Goal: Task Accomplishment & Management: Manage account settings

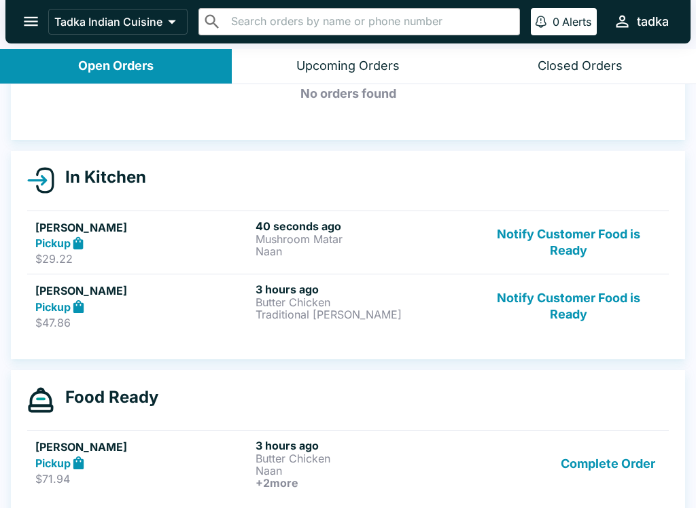
scroll to position [79, 0]
click at [588, 323] on button "Notify Customer Food is Ready" at bounding box center [568, 306] width 184 height 47
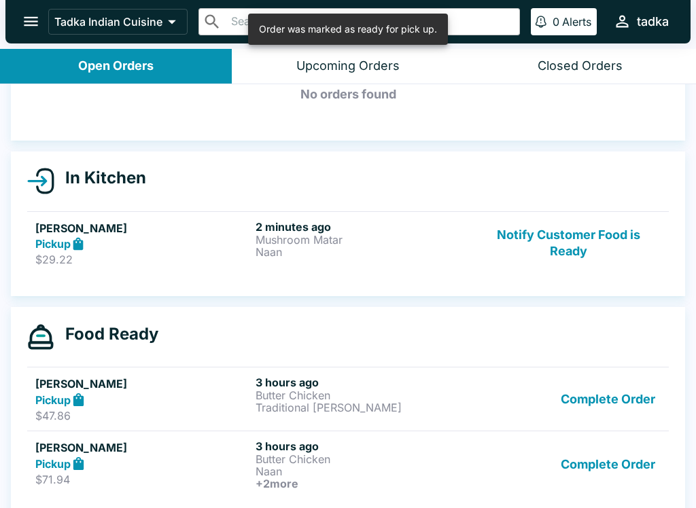
click at [585, 397] on button "Complete Order" at bounding box center [607, 399] width 105 height 47
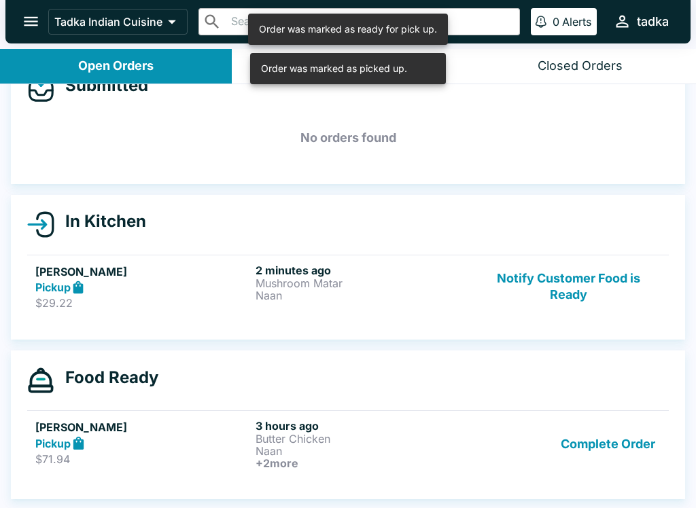
click at [589, 448] on button "Complete Order" at bounding box center [607, 444] width 105 height 50
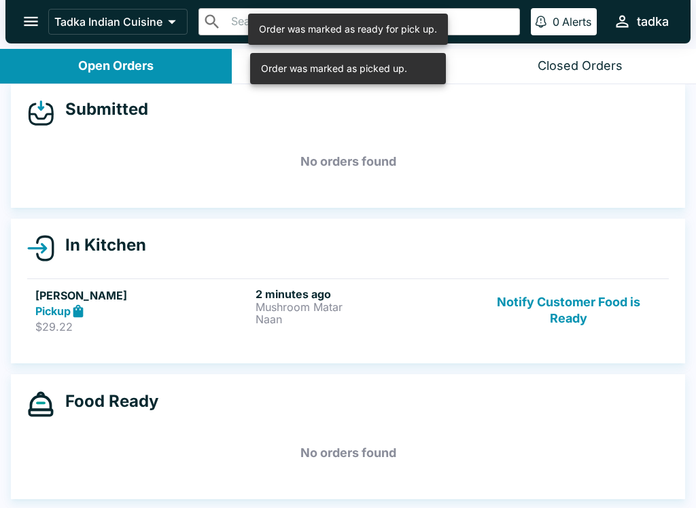
scroll to position [2, 0]
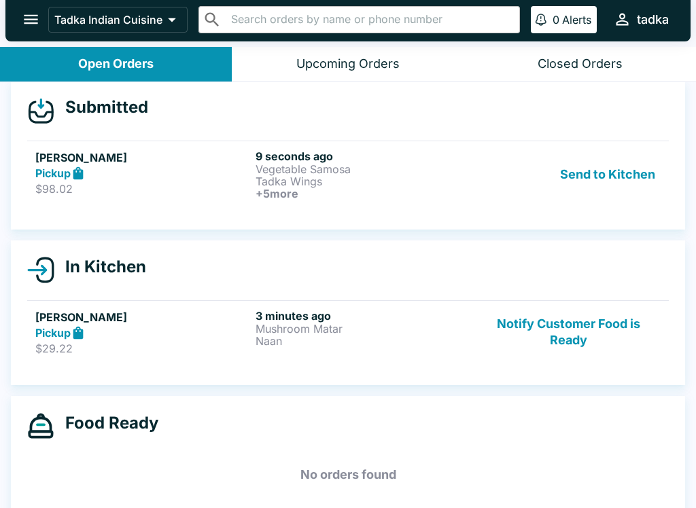
click at [194, 196] on div "[PERSON_NAME] Pickup $98.02" at bounding box center [142, 174] width 215 height 50
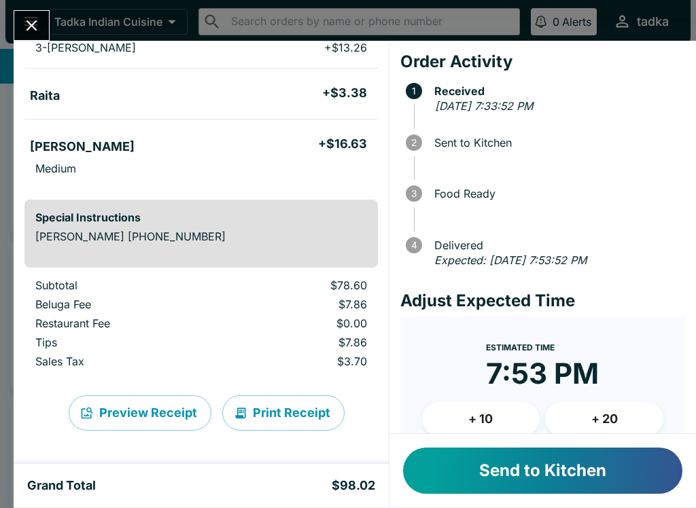
scroll to position [364, 0]
click at [633, 465] on button "Send to Kitchen" at bounding box center [542, 471] width 279 height 46
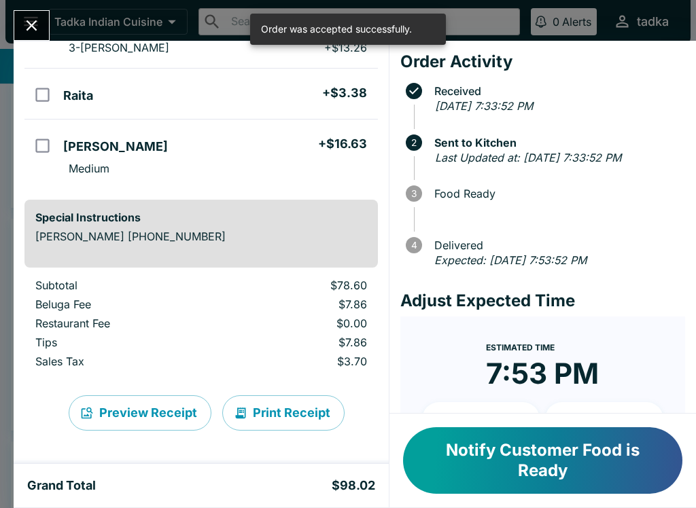
click at [26, 11] on button "Close" at bounding box center [31, 25] width 35 height 29
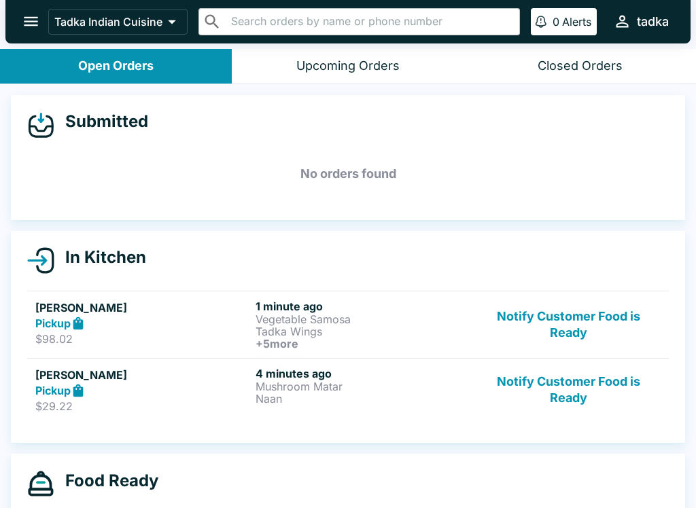
click at [310, 327] on p "Tadka Wings" at bounding box center [362, 331] width 215 height 12
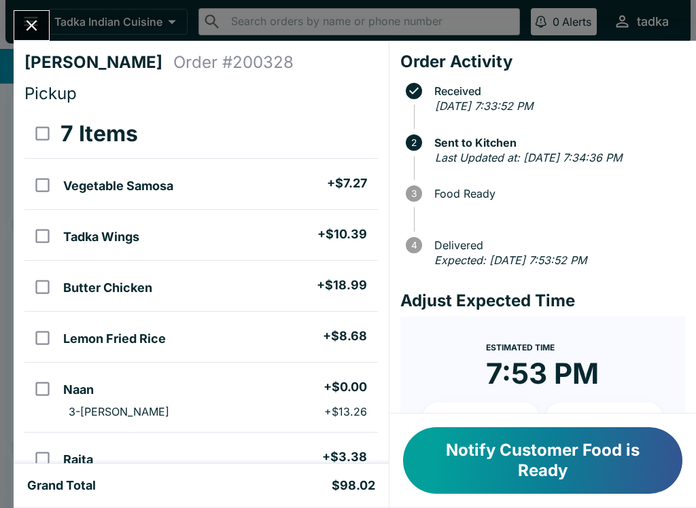
click at [37, 22] on icon "Close" at bounding box center [31, 25] width 18 height 18
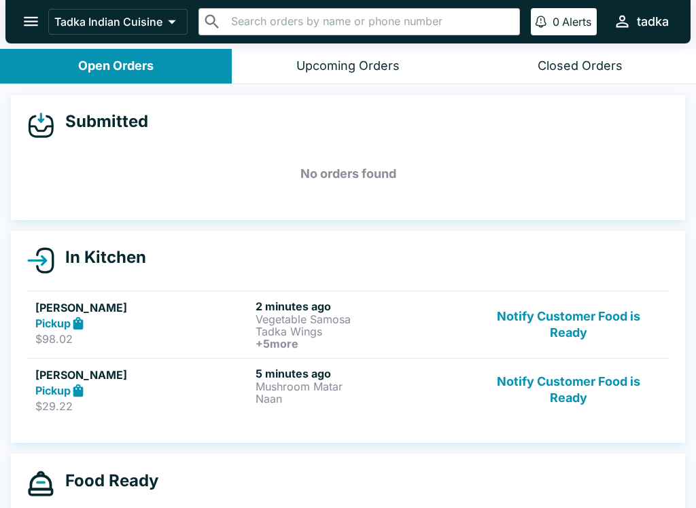
click at [112, 321] on div "Pickup" at bounding box center [142, 324] width 215 height 16
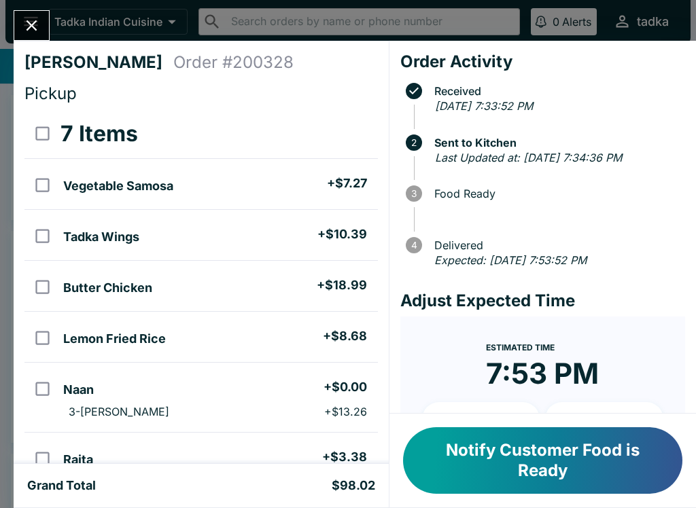
scroll to position [-1, 0]
click at [32, 14] on button "Close" at bounding box center [31, 25] width 35 height 29
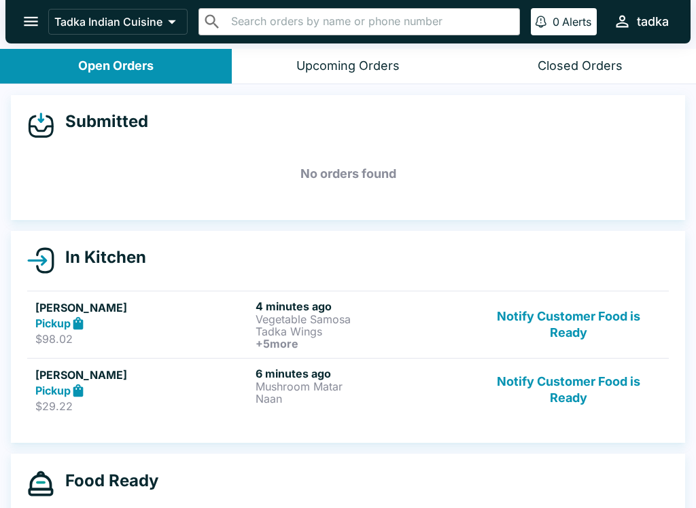
click at [563, 388] on button "Notify Customer Food is Ready" at bounding box center [568, 390] width 184 height 47
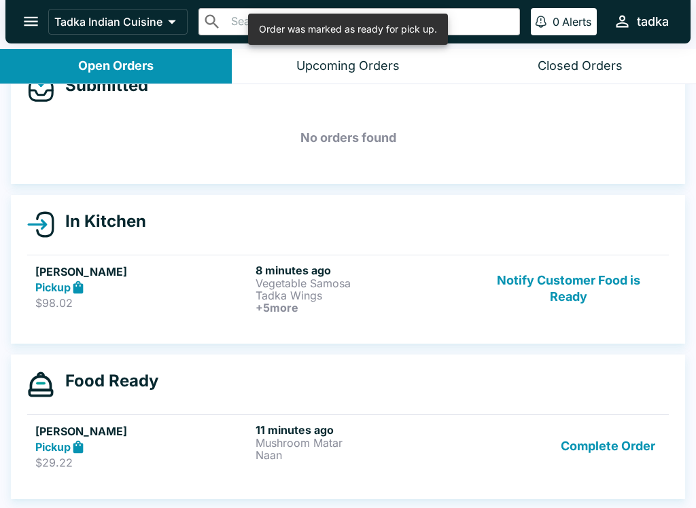
scroll to position [36, 0]
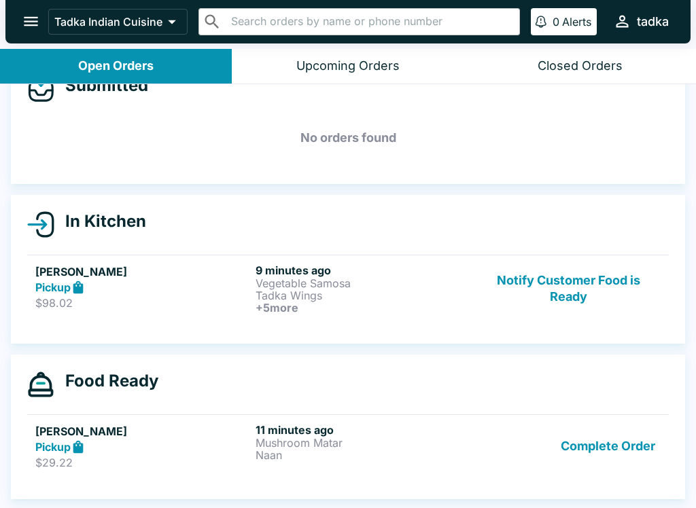
click at [591, 276] on button "Notify Customer Food is Ready" at bounding box center [568, 289] width 184 height 50
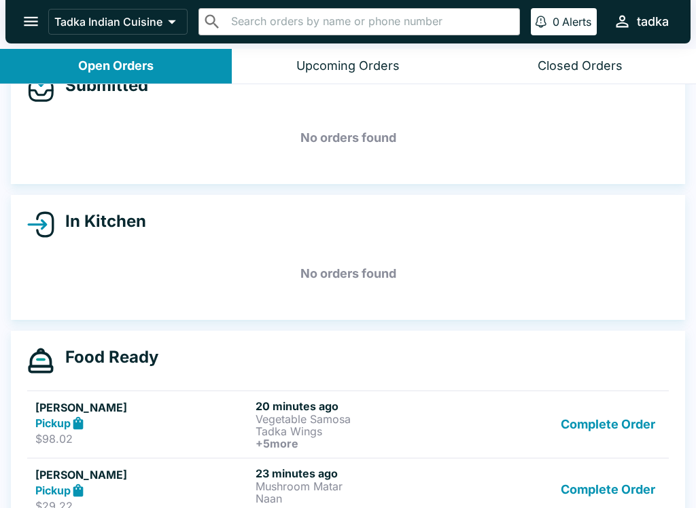
click at [16, 18] on button "open drawer" at bounding box center [31, 21] width 35 height 35
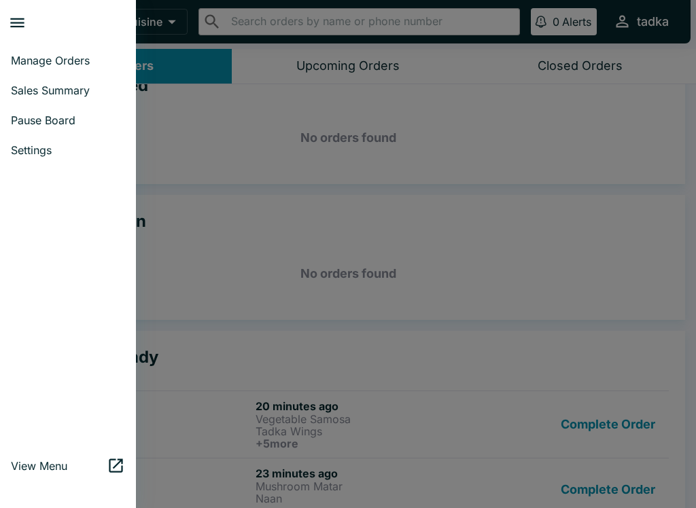
click at [186, 245] on div at bounding box center [348, 254] width 696 height 508
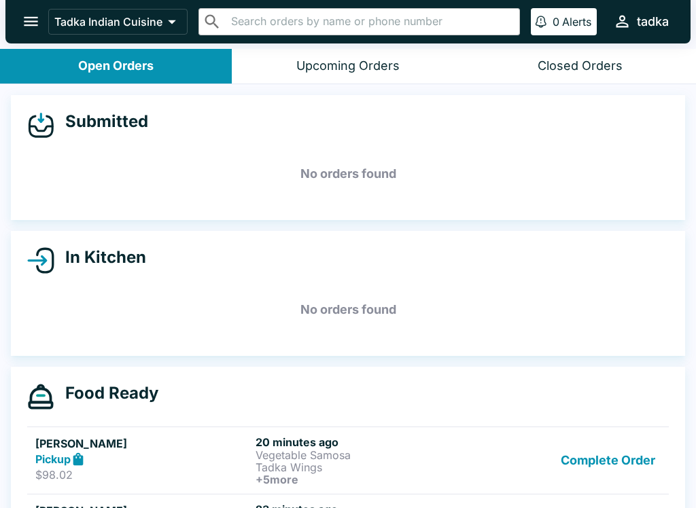
scroll to position [0, 0]
click at [16, 20] on button "open drawer" at bounding box center [31, 21] width 35 height 35
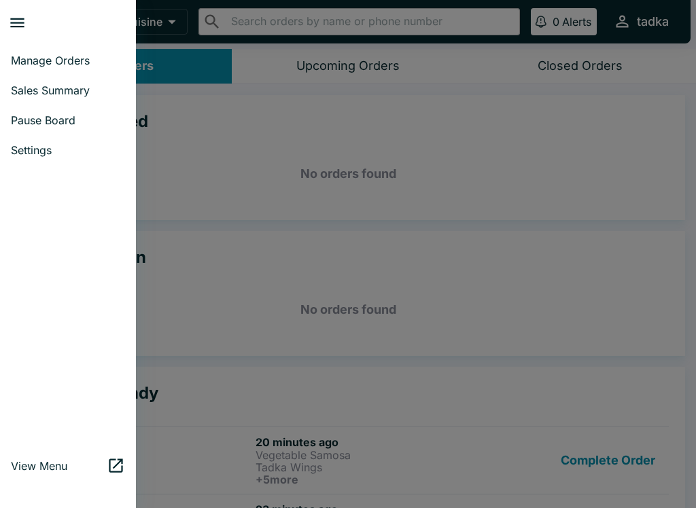
click at [101, 444] on div at bounding box center [68, 308] width 136 height 275
click at [18, 459] on link "View Menu" at bounding box center [68, 466] width 136 height 30
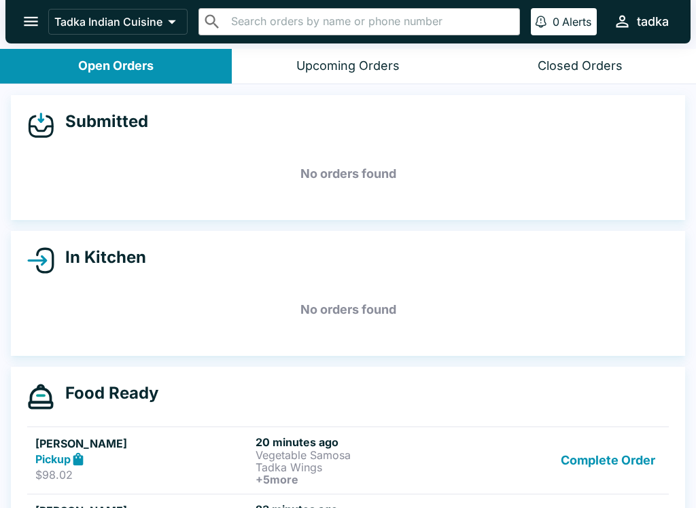
click at [19, 10] on button "open drawer" at bounding box center [31, 21] width 35 height 35
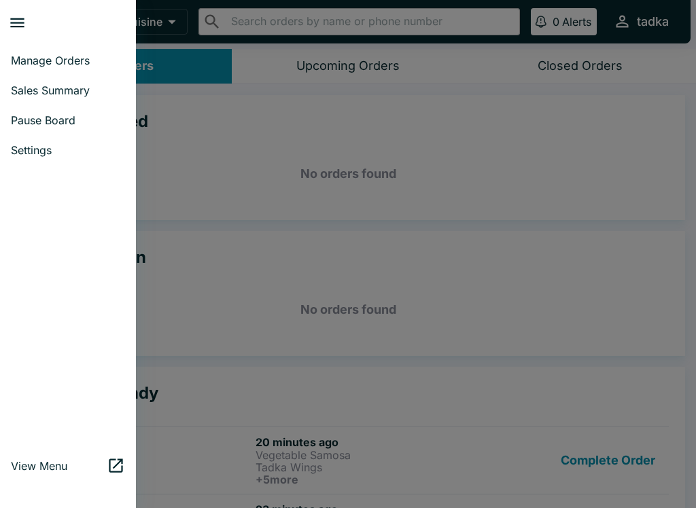
click at [216, 211] on div at bounding box center [348, 254] width 696 height 508
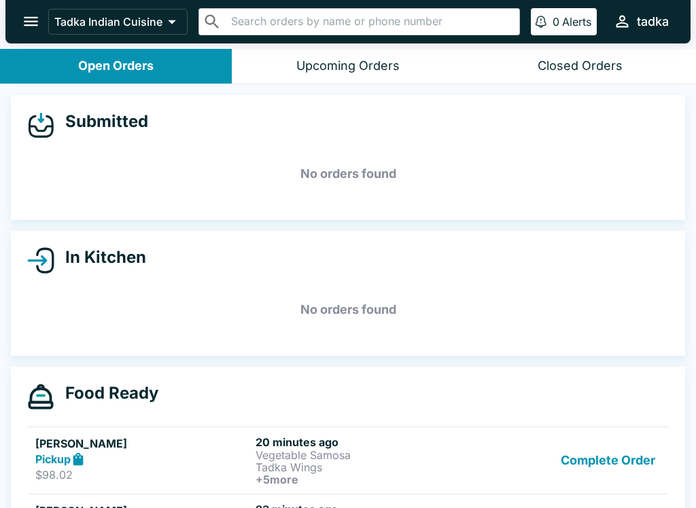
click at [493, 279] on div "In Kitchen No orders found" at bounding box center [348, 293] width 674 height 125
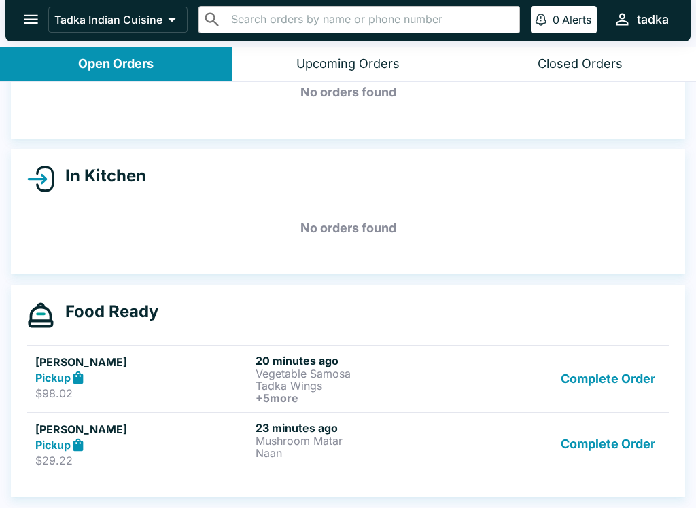
scroll to position [79, 0]
click at [694, 24] on header "Tadka Indian Cuisine ​ ​ 0 Alerts tadka" at bounding box center [348, 22] width 696 height 49
click at [641, 16] on div "tadka" at bounding box center [653, 20] width 32 height 16
click at [575, 154] on div at bounding box center [348, 254] width 696 height 508
click at [25, 20] on icon "open drawer" at bounding box center [31, 20] width 14 height 10
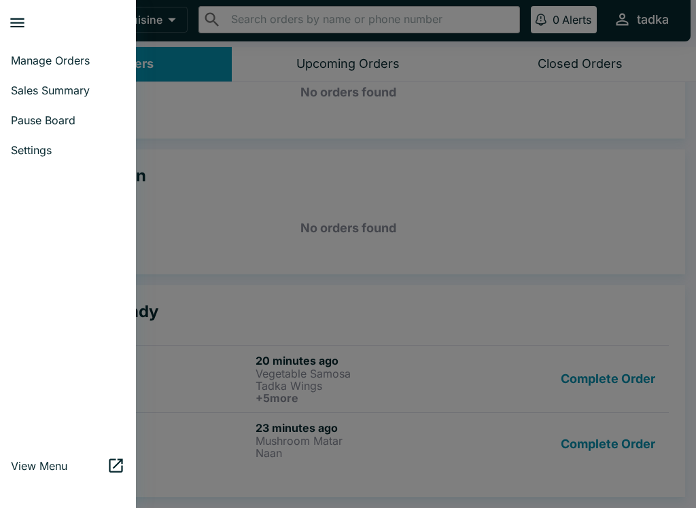
click at [26, 136] on link "Settings" at bounding box center [68, 150] width 136 height 30
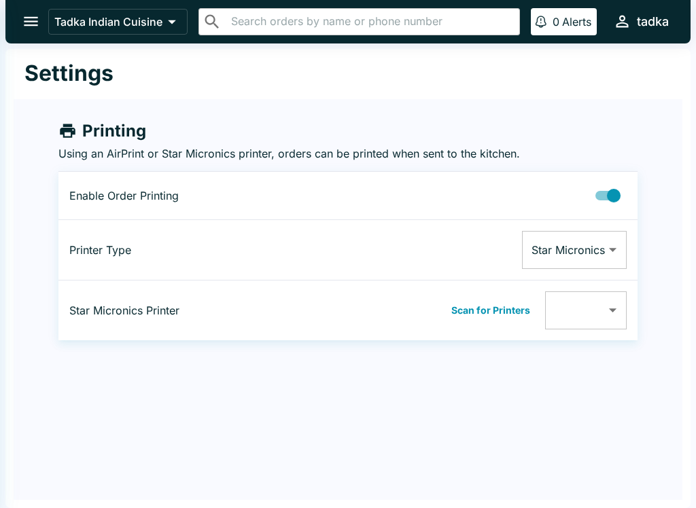
type input "00116245538E"
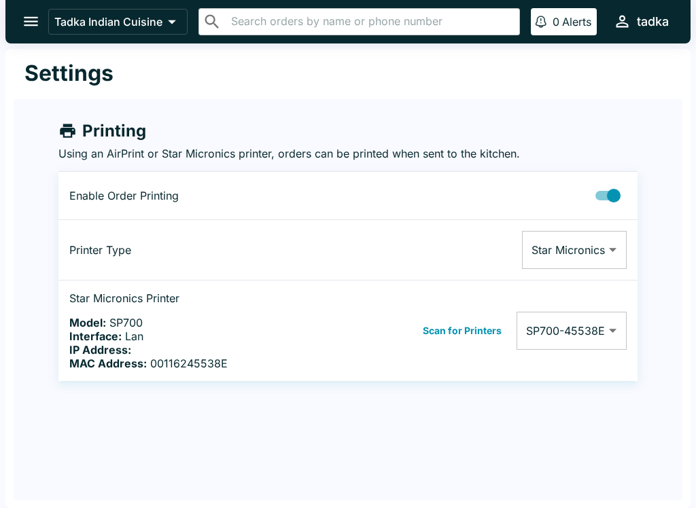
click at [595, 337] on body "Tadka Indian Cuisine ​ ​ 0 Alerts tadka Settings Printing Using an AirPrint or …" at bounding box center [348, 254] width 696 height 508
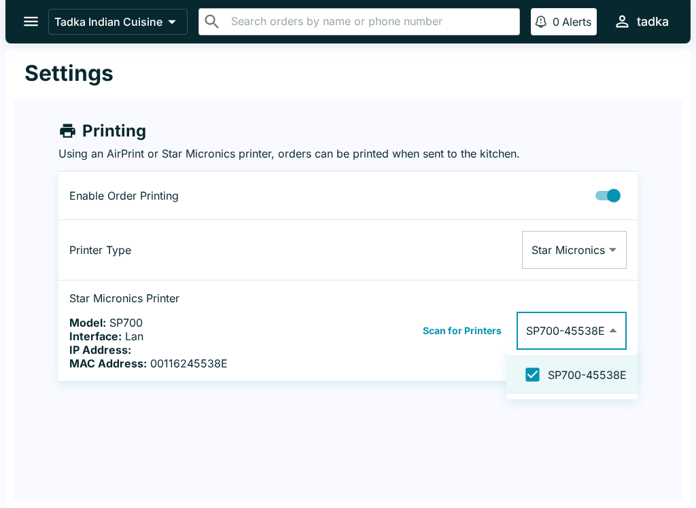
click at [540, 380] on input "checkbox" at bounding box center [532, 374] width 31 height 31
checkbox input "false"
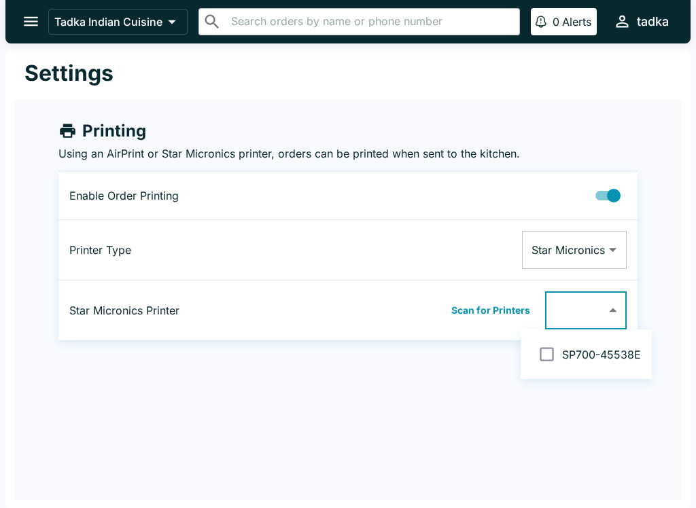
click at [548, 429] on div at bounding box center [348, 254] width 696 height 508
click at [502, 315] on button "Scan for Printers" at bounding box center [490, 310] width 87 height 20
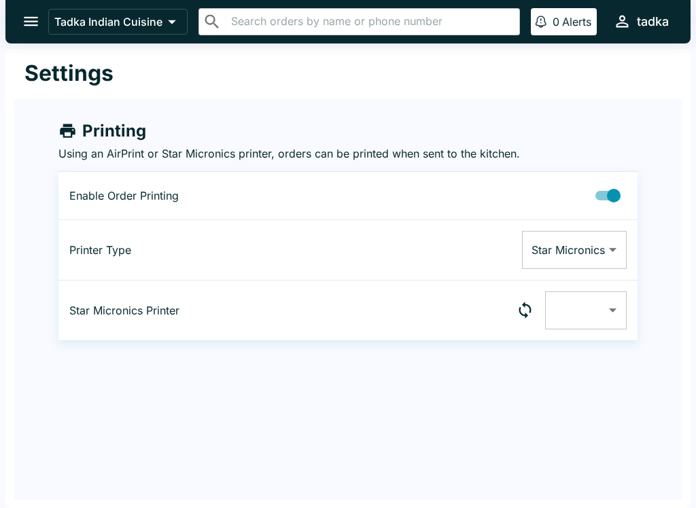
click at [614, 314] on body "Tadka Indian Cuisine ​ ​ 0 Alerts tadka Settings Printing Using an AirPrint or …" at bounding box center [348, 254] width 696 height 508
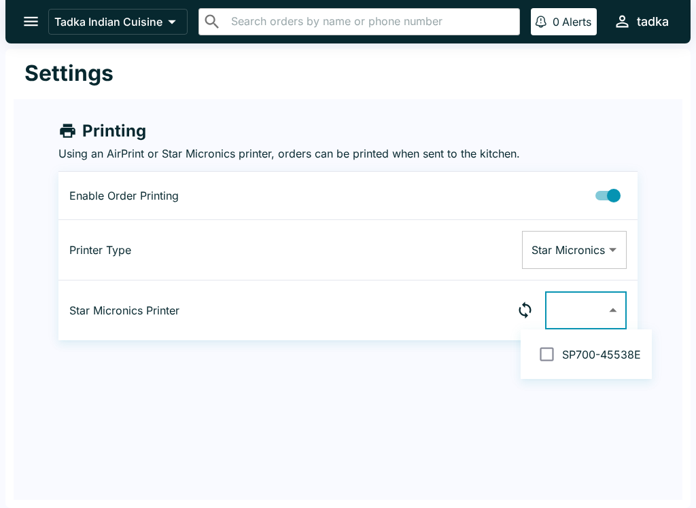
click at [555, 369] on input "checkbox" at bounding box center [546, 354] width 31 height 31
checkbox input "false"
type input "00116245538E"
checkbox input "true"
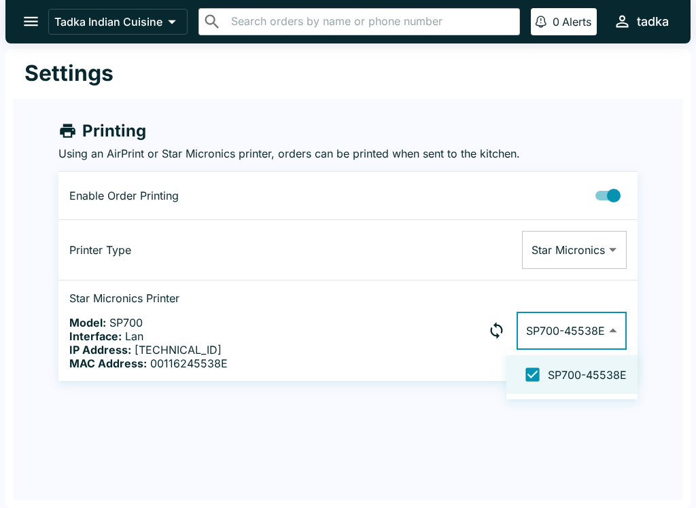
click at [568, 443] on div at bounding box center [348, 254] width 696 height 508
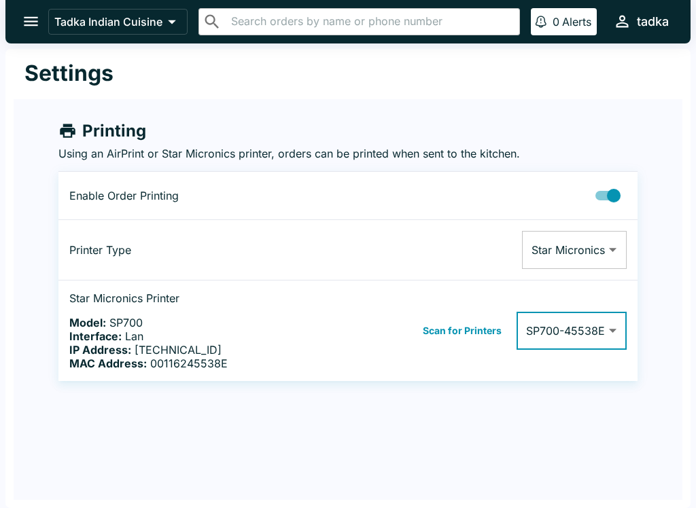
click at [573, 437] on div "Settings Printing Using an AirPrint or Star Micronics printer, orders can be pr…" at bounding box center [347, 278] width 685 height 459
click at [609, 260] on body "Tadka Indian Cuisine ​ ​ 0 Alerts tadka Settings Printing Using an AirPrint or …" at bounding box center [348, 254] width 696 height 508
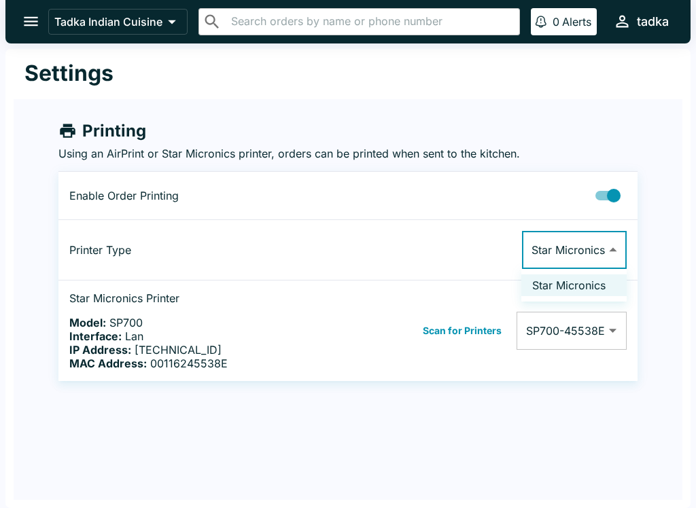
click at [669, 251] on div at bounding box center [348, 254] width 696 height 508
click at [452, 424] on div "Settings Printing Using an AirPrint or Star Micronics printer, orders can be pr…" at bounding box center [347, 278] width 685 height 459
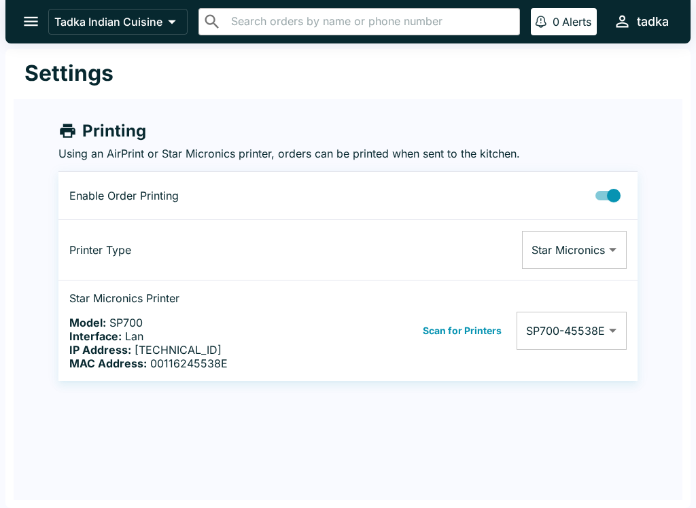
click at [558, 99] on div "Settings" at bounding box center [348, 74] width 669 height 50
click at [16, 21] on button "open drawer" at bounding box center [31, 21] width 35 height 35
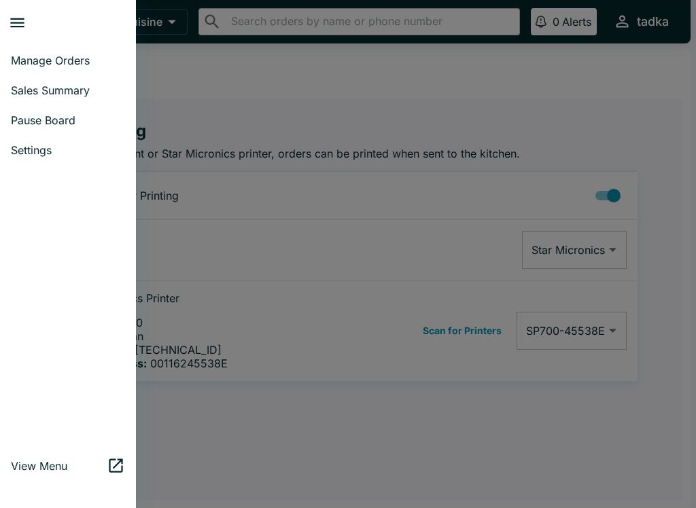
click at [27, 50] on link "Manage Orders" at bounding box center [68, 61] width 136 height 30
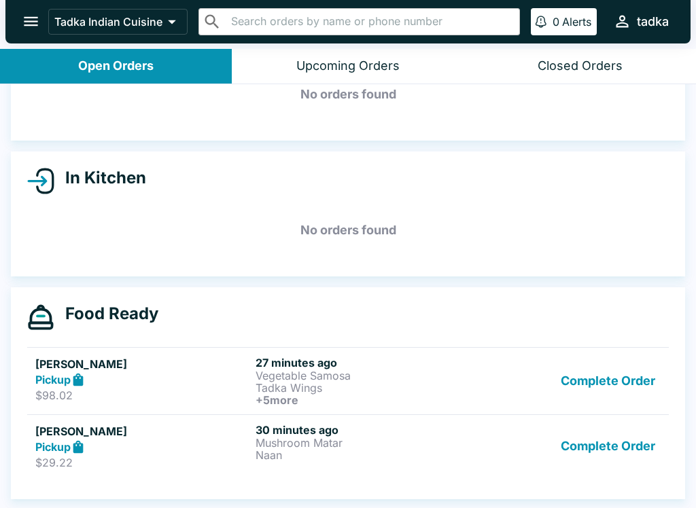
scroll to position [2, 0]
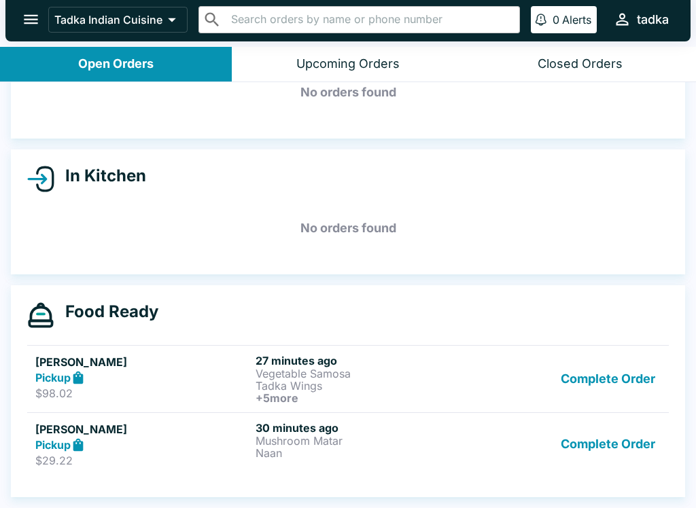
click at [296, 470] on link "[PERSON_NAME] Pickup $29.22 30 minutes ago Mushroom Matar Naan Complete Order" at bounding box center [347, 444] width 641 height 64
click at [614, 450] on button "Complete Order" at bounding box center [607, 444] width 105 height 47
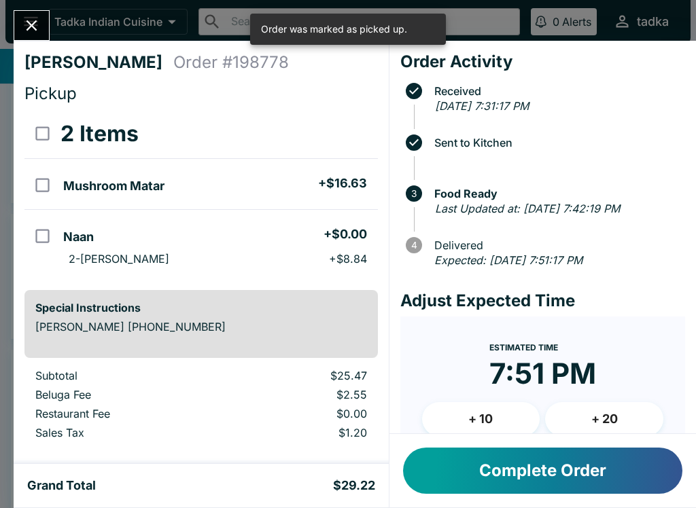
scroll to position [16, 0]
click at [601, 427] on button "+ 20" at bounding box center [604, 419] width 118 height 34
click at [575, 472] on button "Complete Order" at bounding box center [542, 471] width 279 height 46
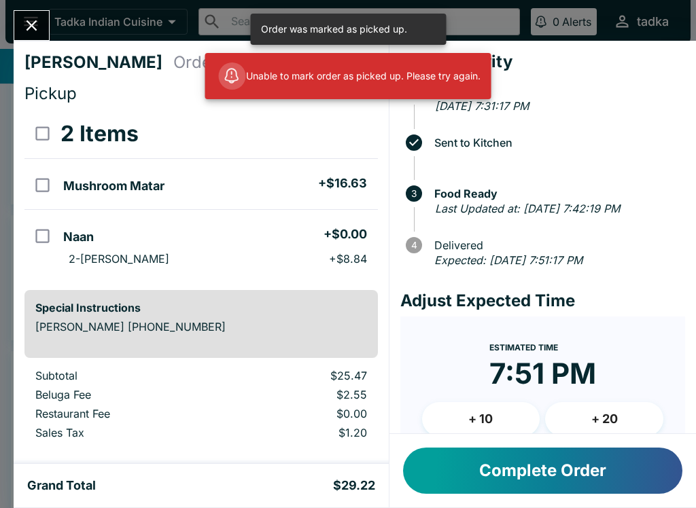
click at [19, 4] on div "[PERSON_NAME] Order # 198778 Pickup 2 Items Mushroom Matar + $16.63 Naan + $0.0…" at bounding box center [348, 254] width 696 height 508
click at [19, 1] on div "Tadka Indian Cuisine ​ ​ 0 Alerts tadka" at bounding box center [347, 21] width 685 height 43
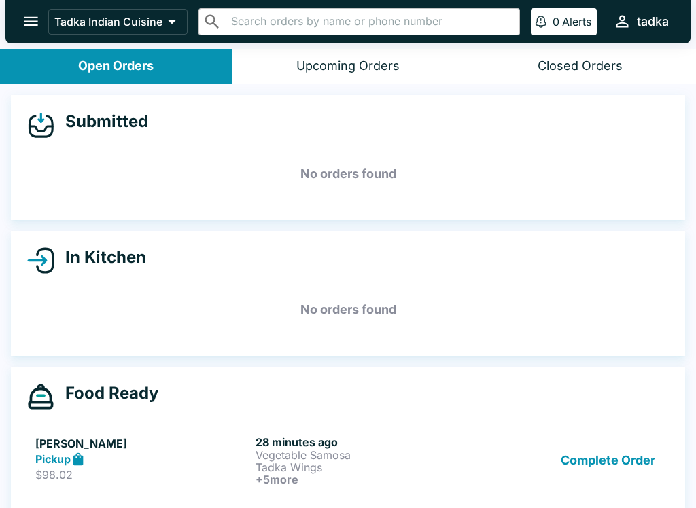
click at [20, 24] on button "open drawer" at bounding box center [31, 21] width 35 height 35
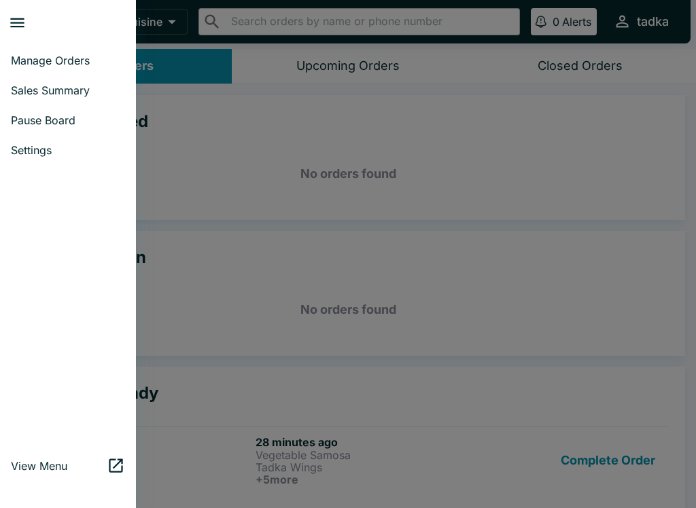
click at [6, 58] on link "Manage Orders" at bounding box center [68, 61] width 136 height 30
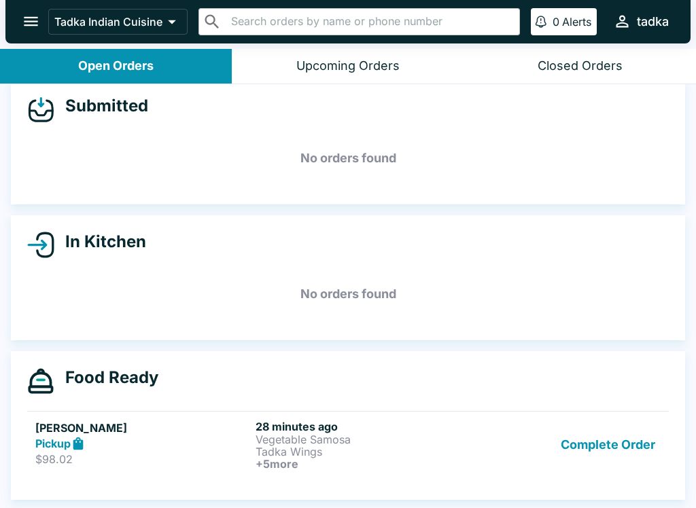
click at [319, 462] on h6 "+ 5 more" at bounding box center [362, 464] width 215 height 12
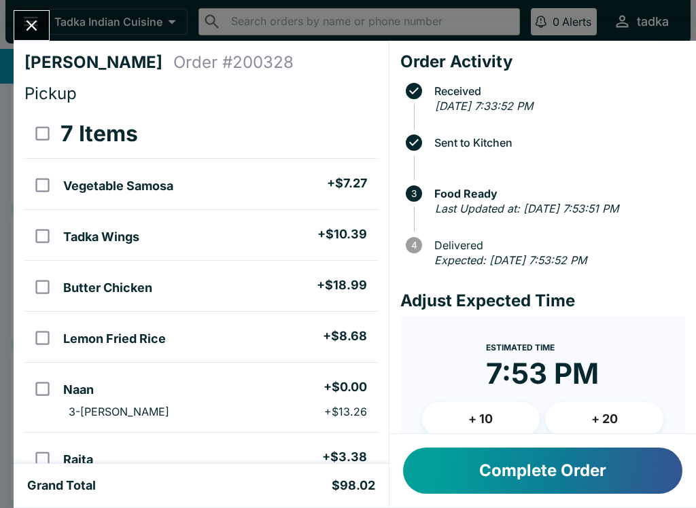
click at [531, 469] on button "Complete Order" at bounding box center [542, 471] width 279 height 46
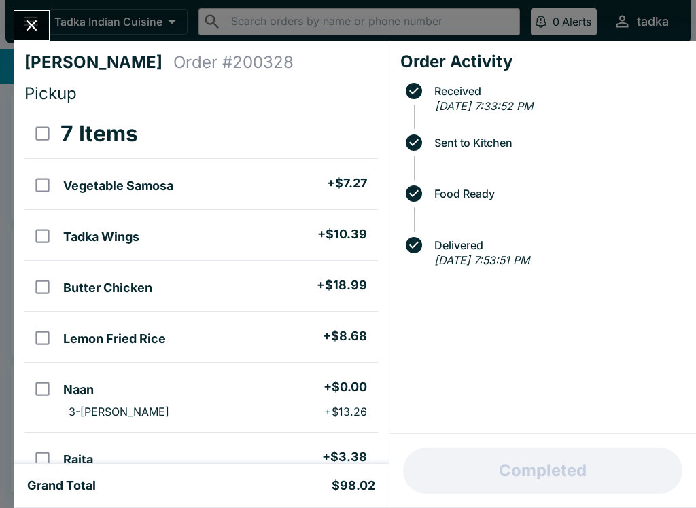
scroll to position [0, 0]
click at [20, 21] on button "Close" at bounding box center [31, 25] width 35 height 29
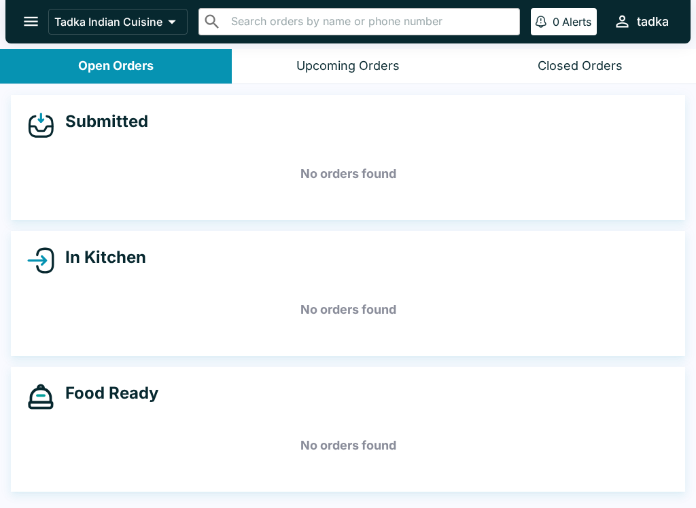
click at [79, 163] on h5 "No orders found" at bounding box center [347, 173] width 641 height 49
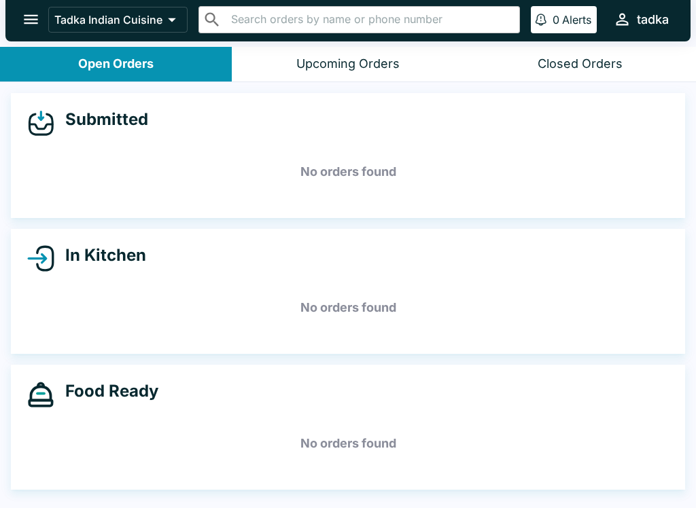
click at [14, 17] on button "open drawer" at bounding box center [31, 19] width 35 height 35
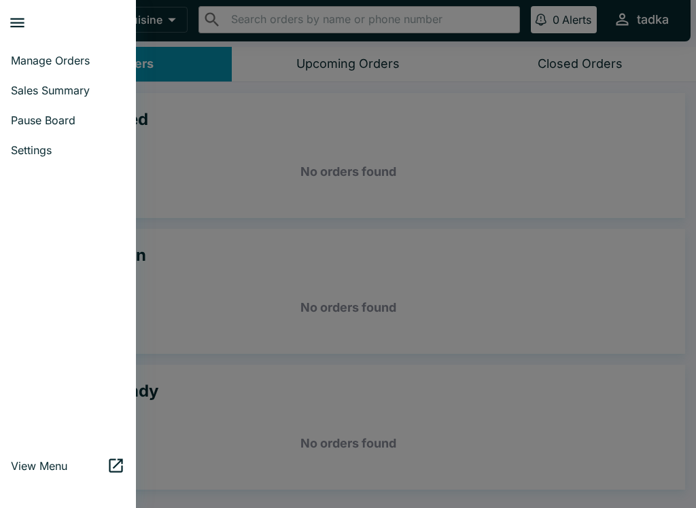
click at [196, 180] on div at bounding box center [348, 254] width 696 height 508
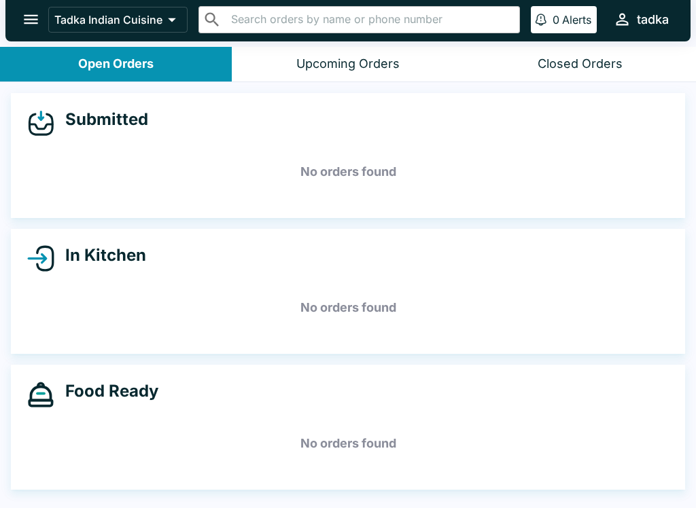
click at [357, 487] on div "Food Ready No orders found" at bounding box center [348, 427] width 674 height 125
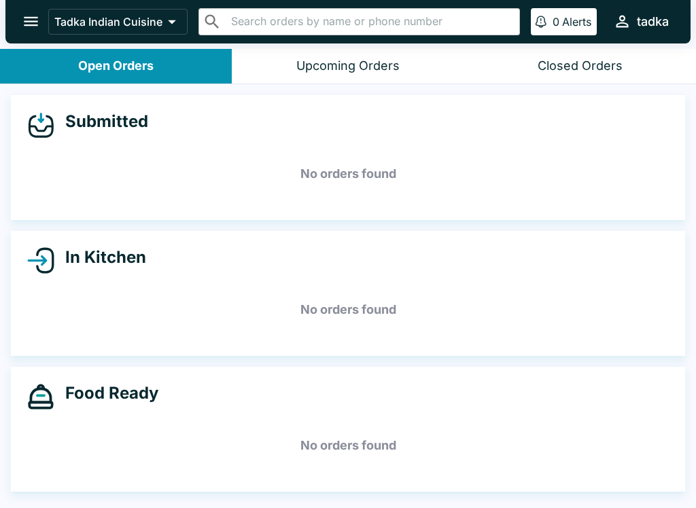
click at [338, 503] on div "Submitted No orders found In Kitchen No orders found Food Ready No orders found" at bounding box center [348, 297] width 696 height 427
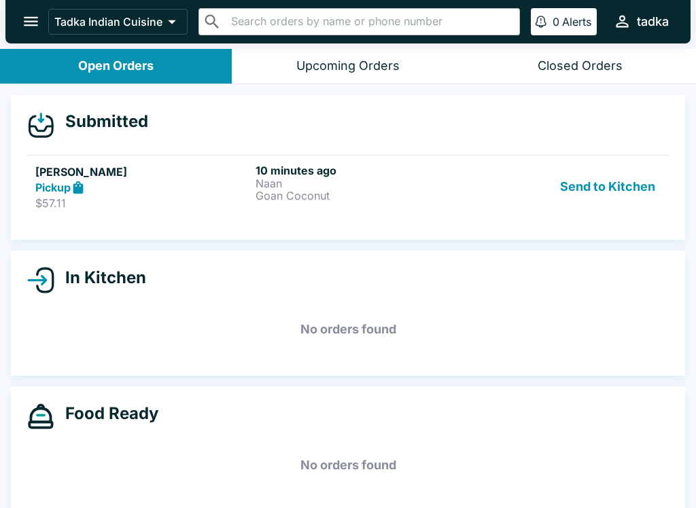
click at [420, 29] on input "text" at bounding box center [370, 21] width 287 height 19
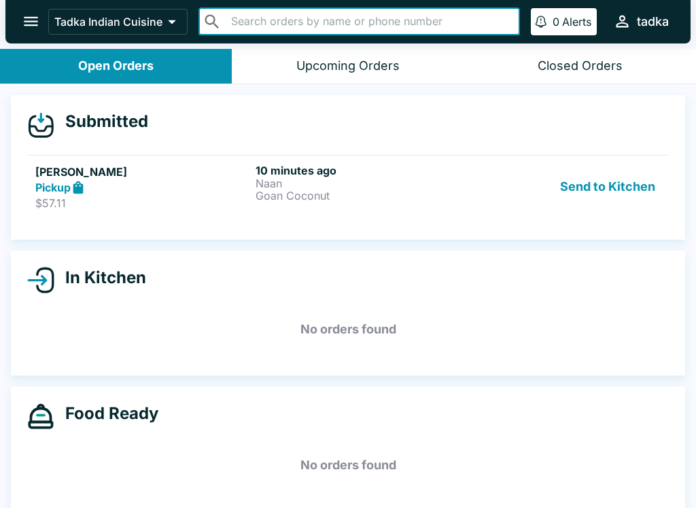
click at [442, 24] on input "text" at bounding box center [370, 21] width 287 height 19
click at [592, 187] on button "Send to Kitchen" at bounding box center [607, 187] width 106 height 47
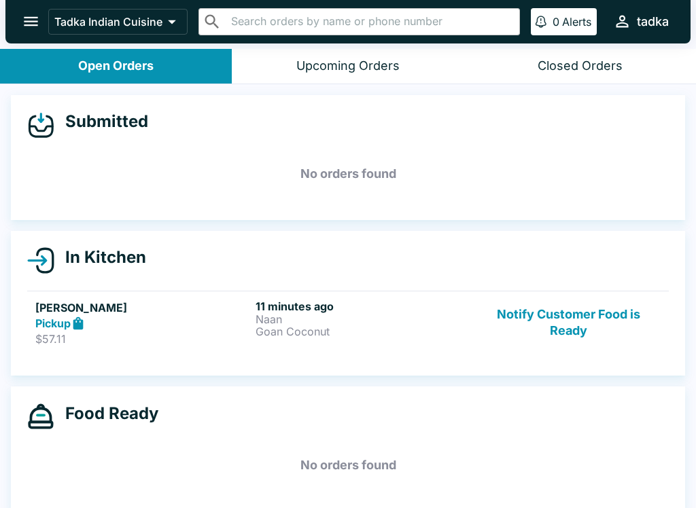
click at [533, 338] on button "Notify Customer Food is Ready" at bounding box center [568, 323] width 184 height 47
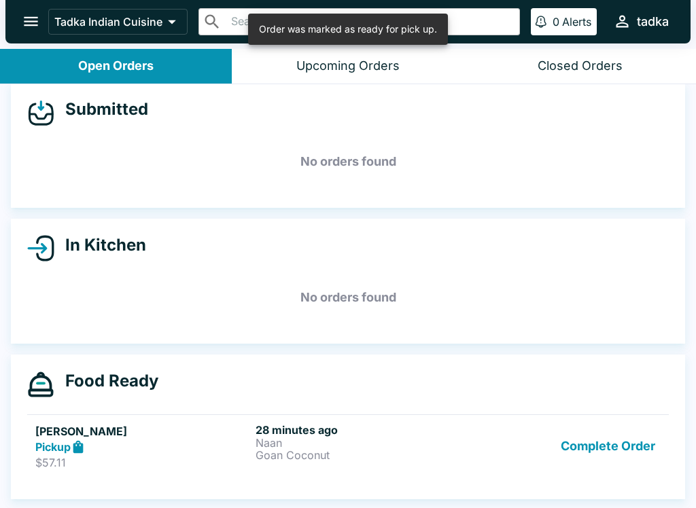
scroll to position [12, 0]
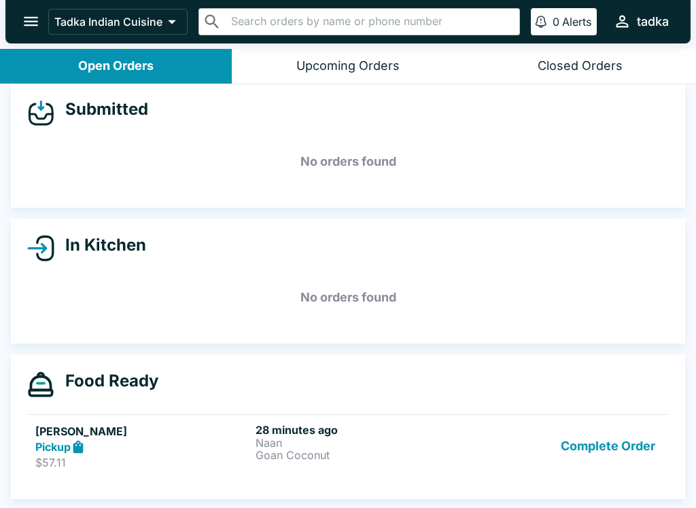
click at [607, 449] on button "Complete Order" at bounding box center [607, 446] width 105 height 47
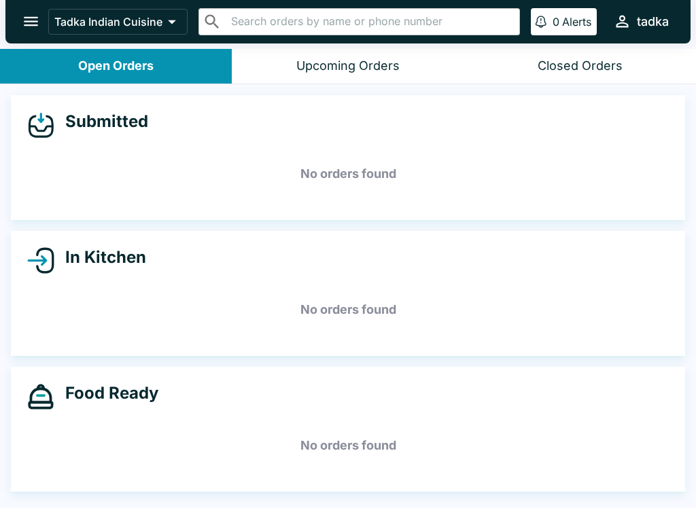
scroll to position [0, 0]
